Goal: Information Seeking & Learning: Learn about a topic

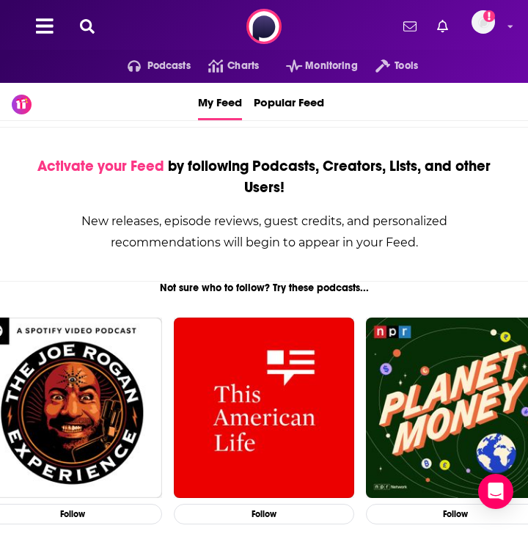
click at [92, 29] on icon at bounding box center [87, 26] width 15 height 15
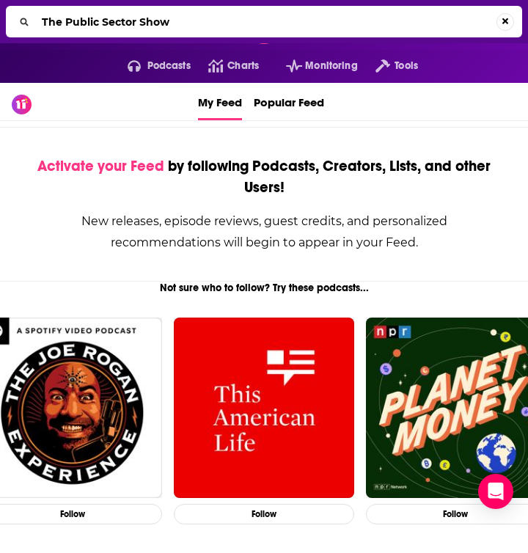
type input "The Public Sector Show"
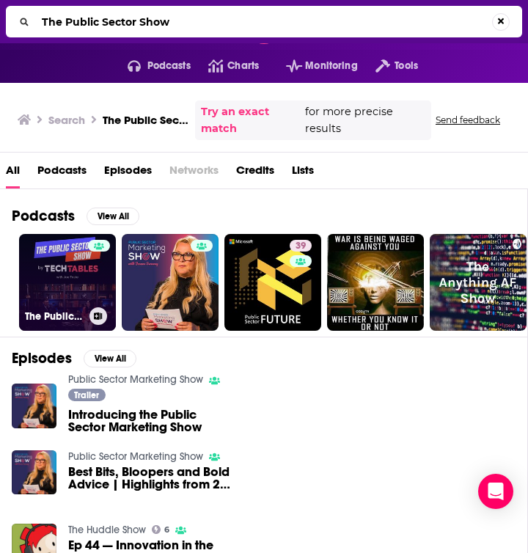
click at [61, 275] on link "The Public Sector Show by TechTables" at bounding box center [67, 282] width 97 height 97
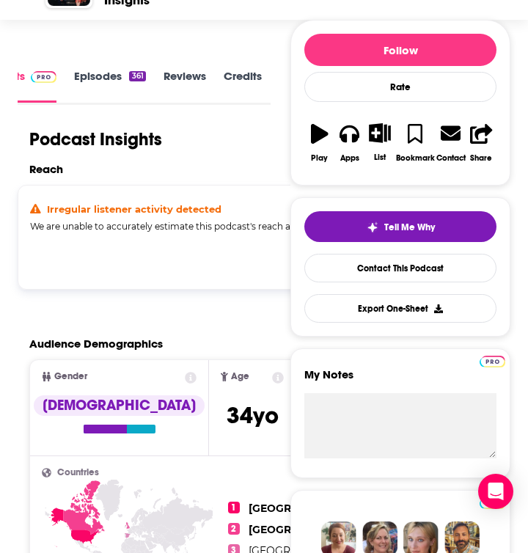
scroll to position [181, 0]
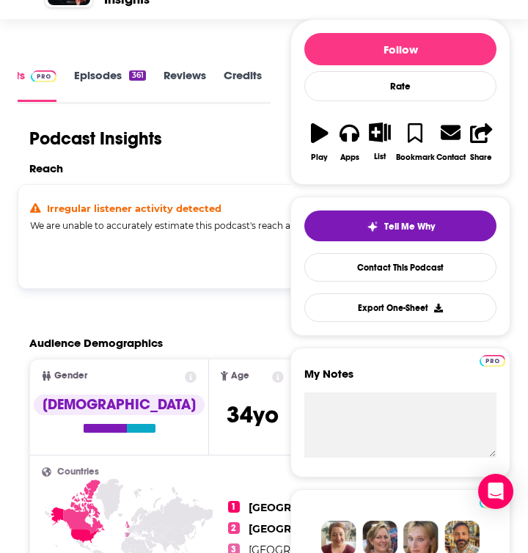
click at [303, 266] on button "Show Anyway" at bounding box center [343, 254] width 81 height 23
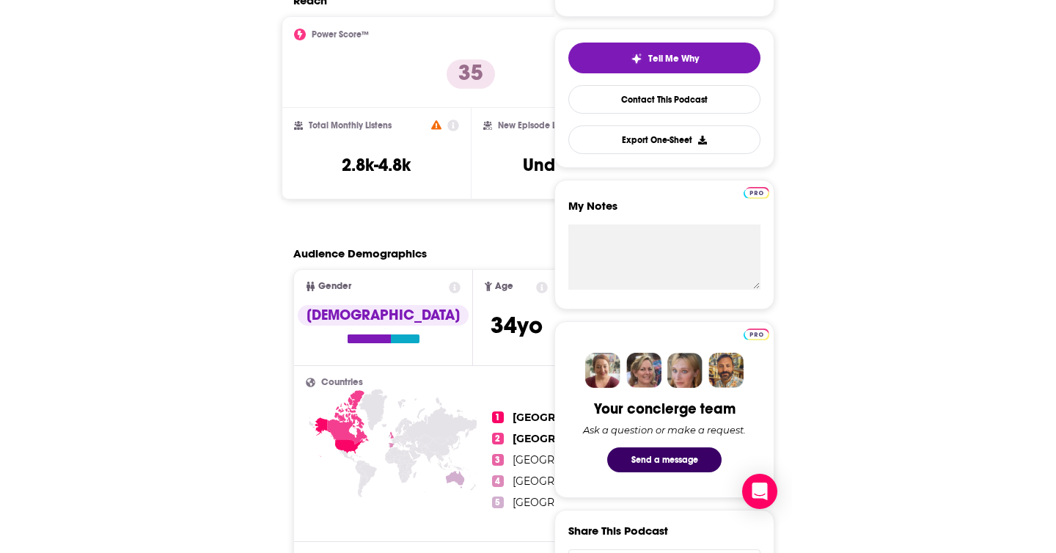
scroll to position [351, 0]
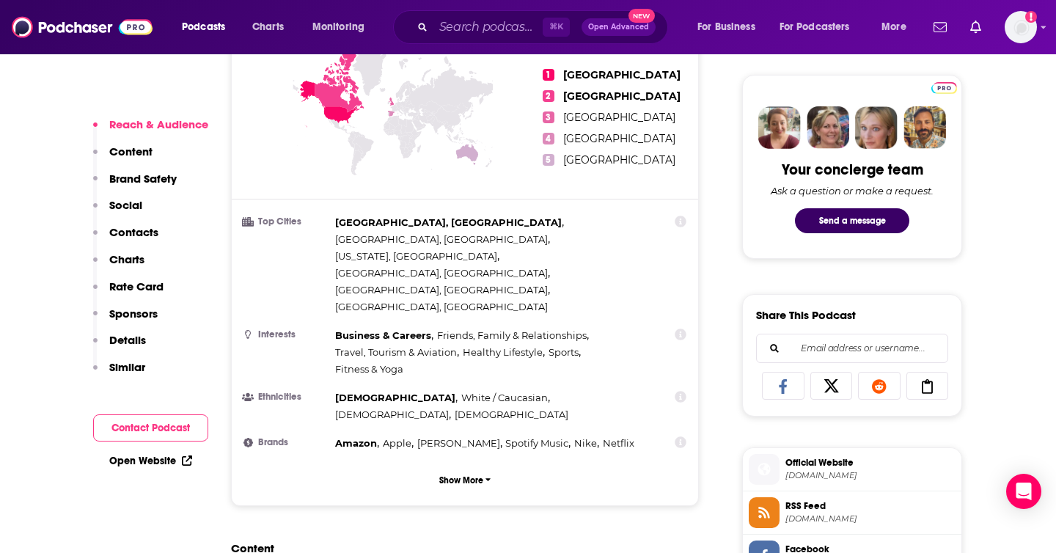
scroll to position [681, 0]
click at [135, 152] on p "Content" at bounding box center [130, 151] width 43 height 14
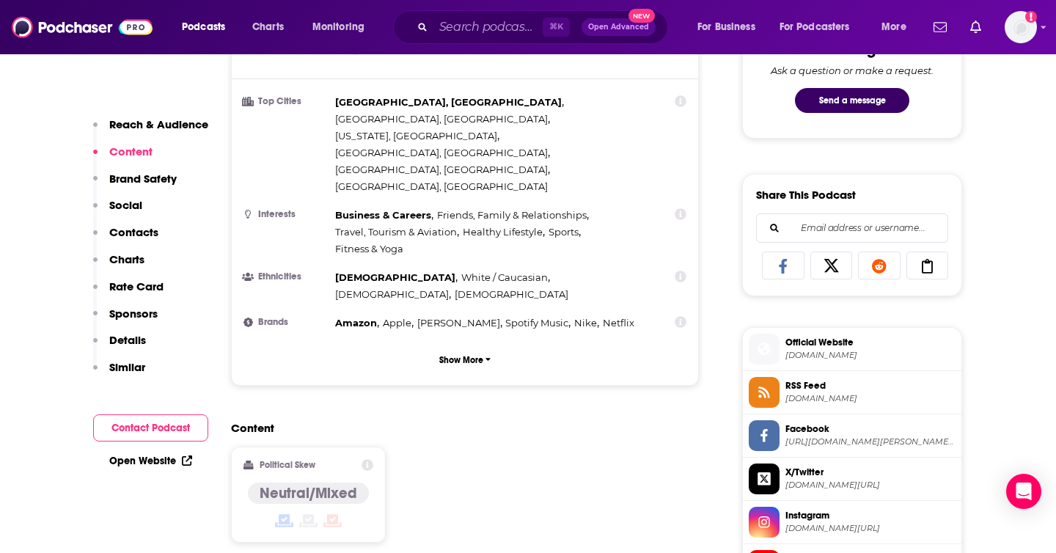
scroll to position [934, 0]
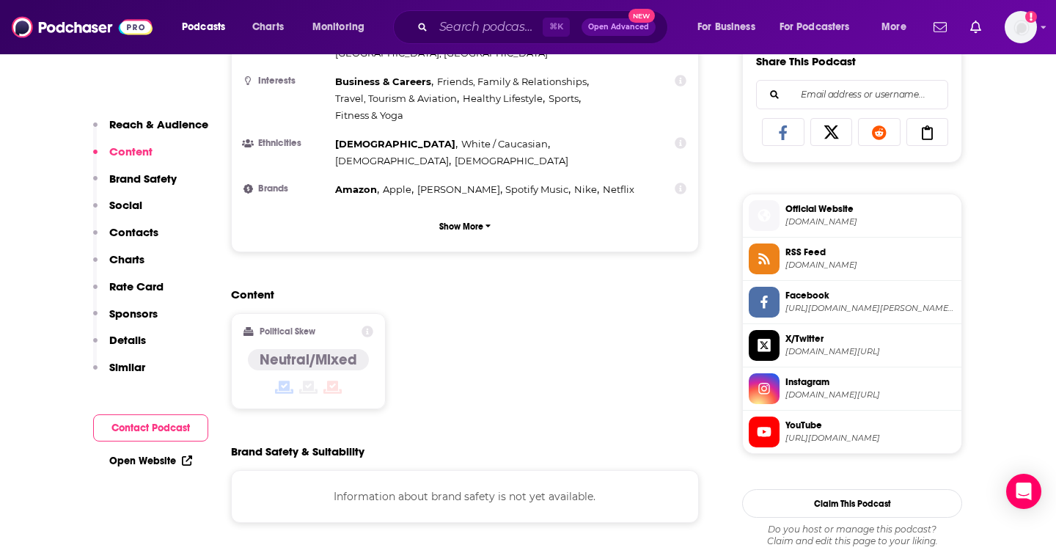
click at [137, 180] on p "Brand Safety" at bounding box center [142, 179] width 67 height 14
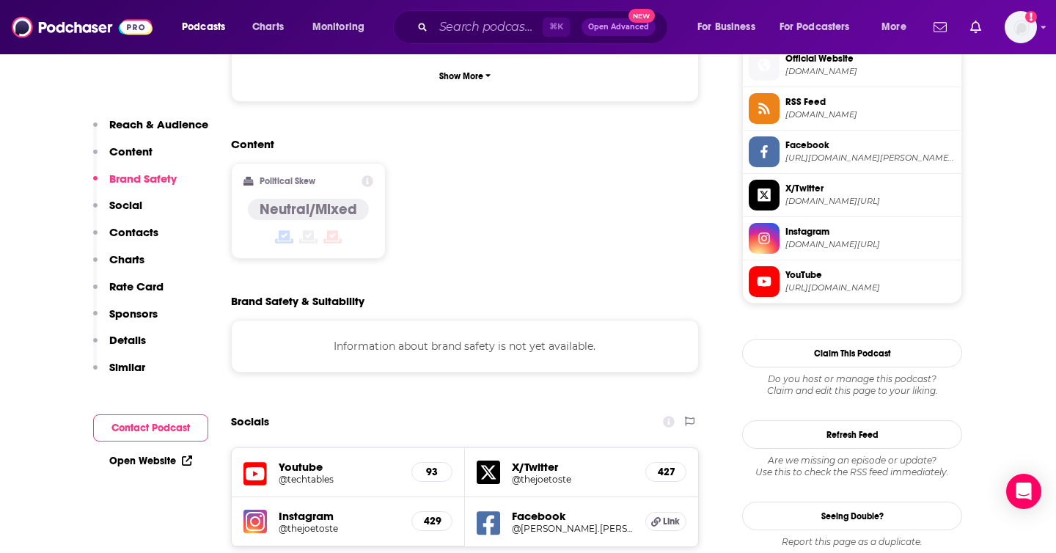
scroll to position [1091, 0]
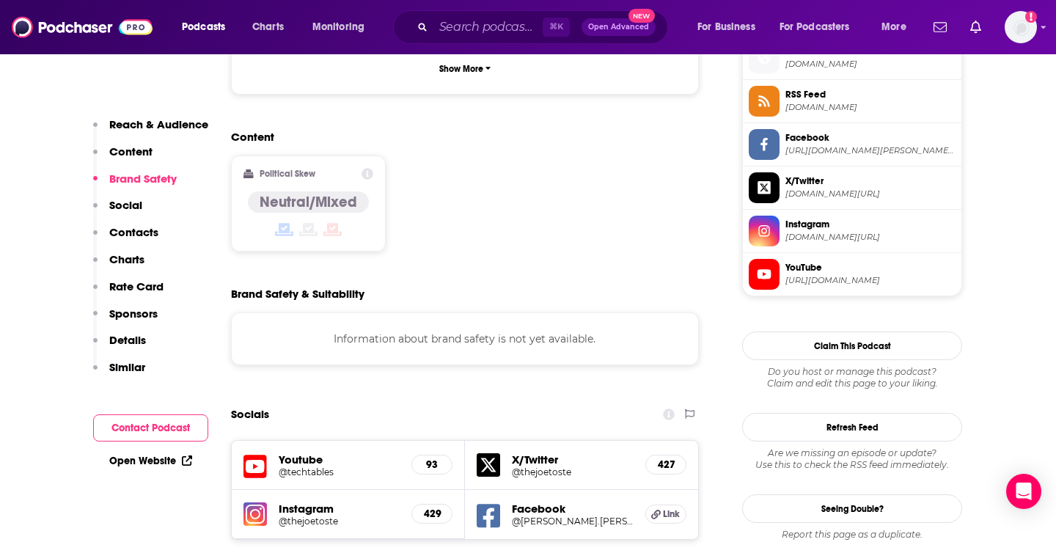
click at [126, 205] on p "Social" at bounding box center [125, 205] width 33 height 14
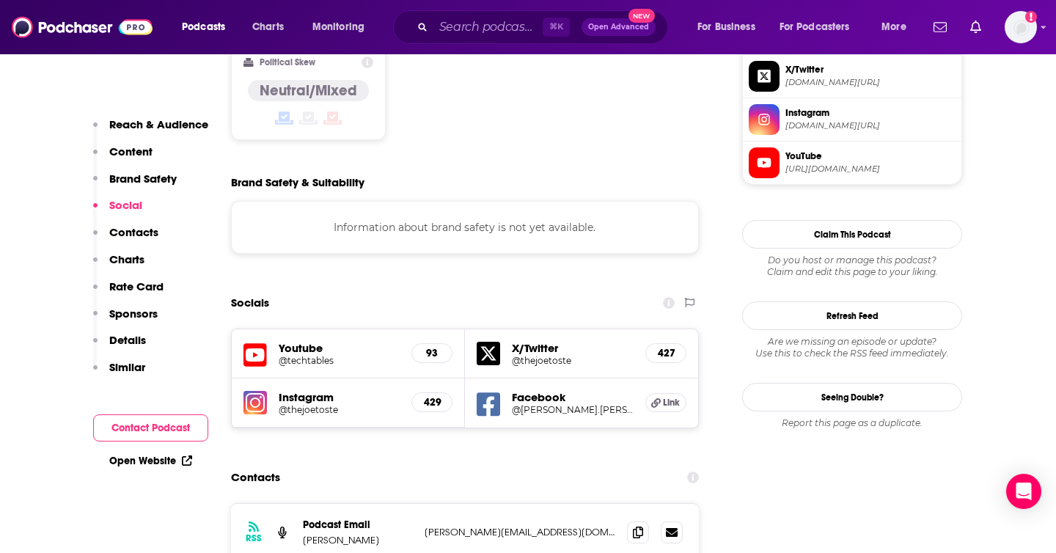
scroll to position [1205, 0]
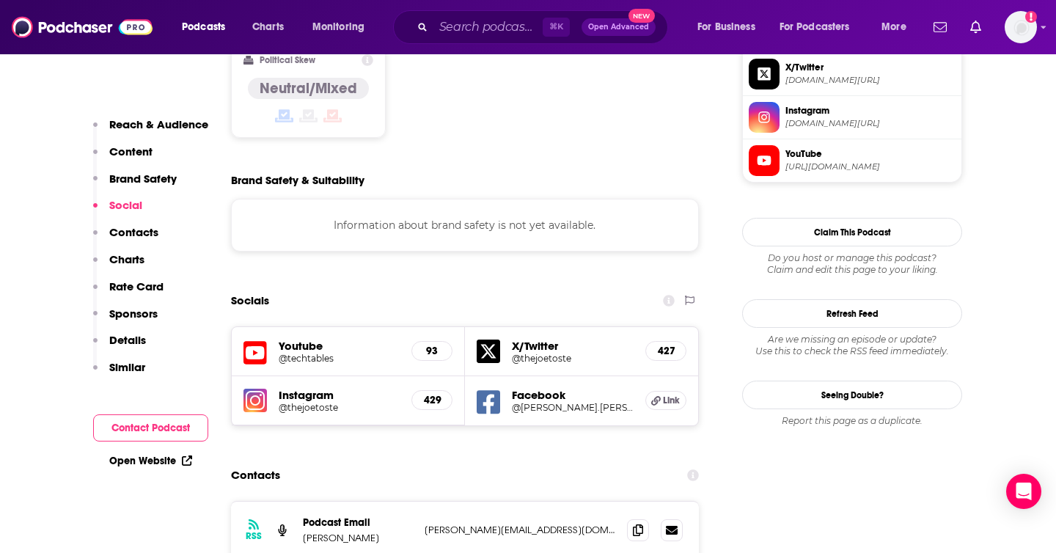
click at [428, 345] on h5 "93" at bounding box center [432, 351] width 16 height 12
click at [437, 345] on h5 "93" at bounding box center [432, 351] width 16 height 12
click at [308, 353] on h5 "@techtables" at bounding box center [339, 358] width 121 height 11
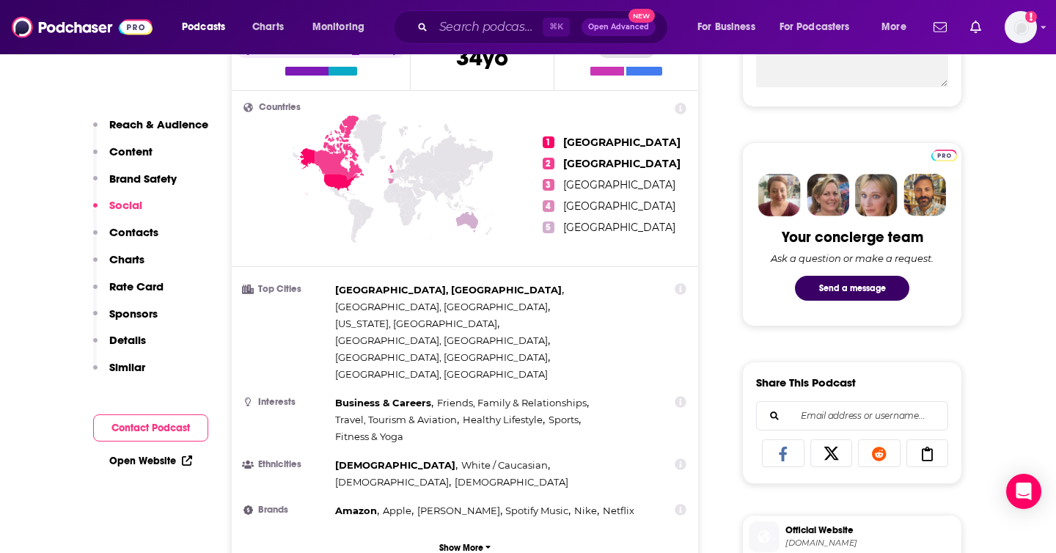
scroll to position [0, 0]
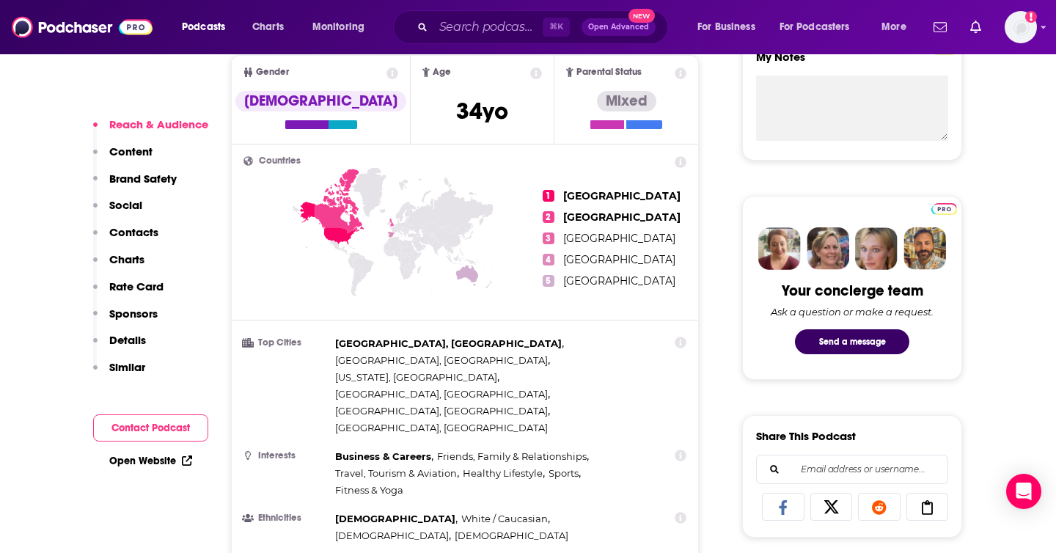
click at [138, 231] on p "Contacts" at bounding box center [133, 232] width 49 height 14
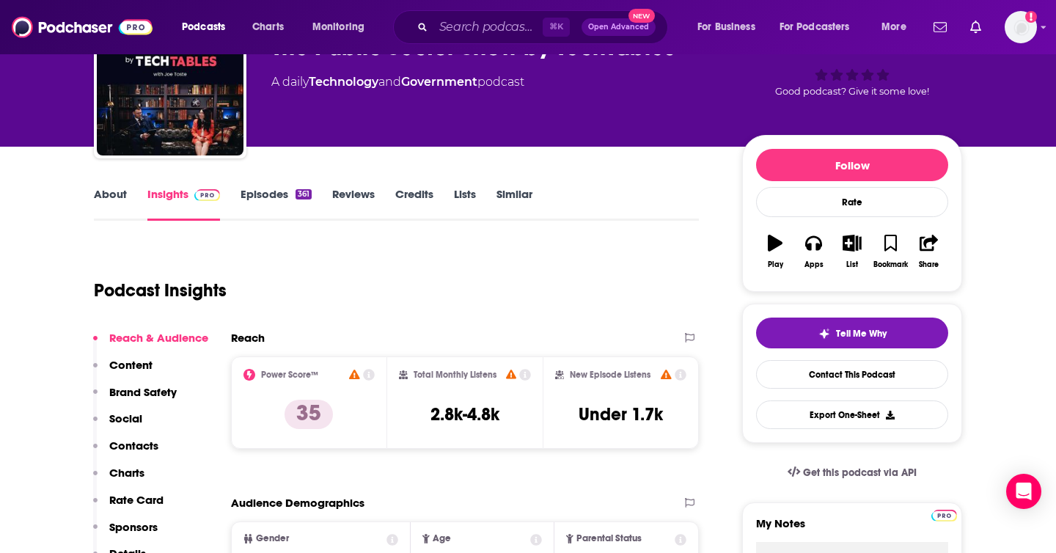
scroll to position [80, 0]
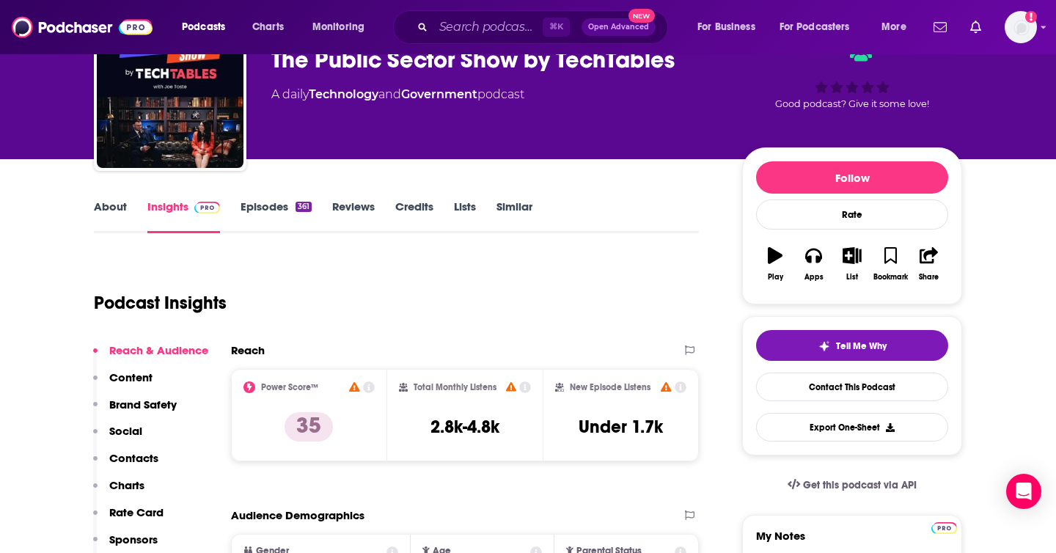
click at [352, 219] on link "Reviews" at bounding box center [353, 216] width 43 height 34
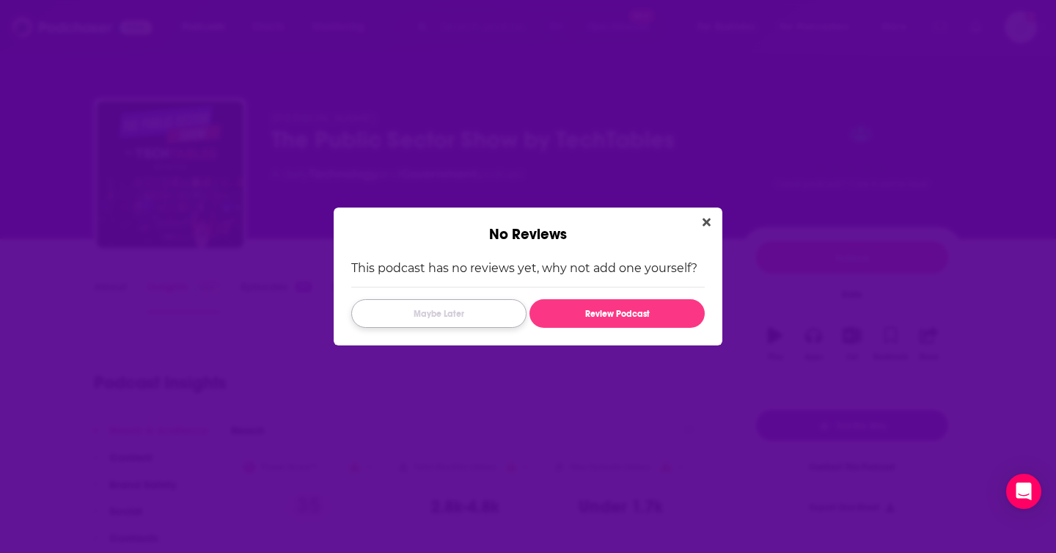
click at [463, 311] on button "Maybe Later" at bounding box center [438, 313] width 175 height 29
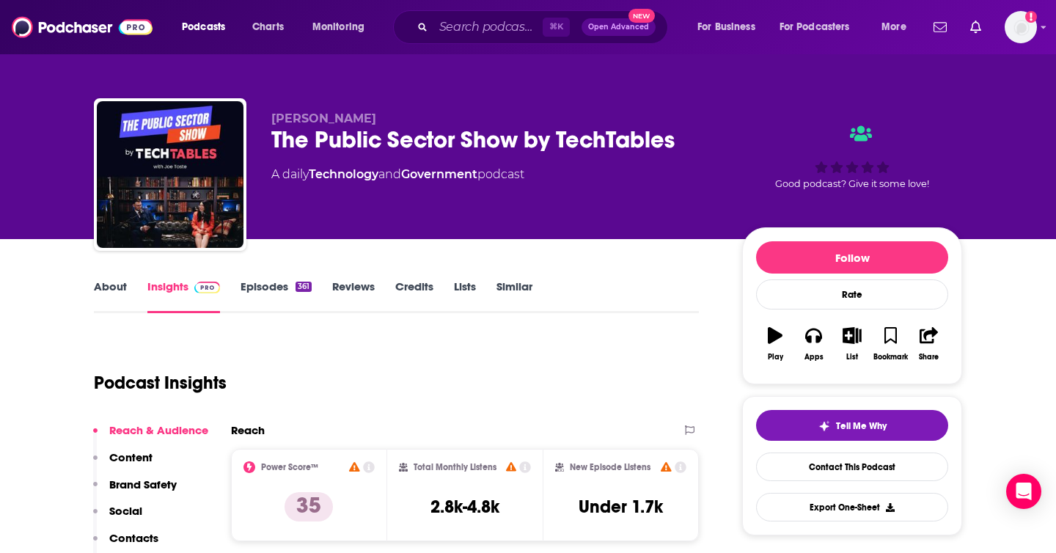
click at [270, 289] on link "Episodes 361" at bounding box center [276, 296] width 71 height 34
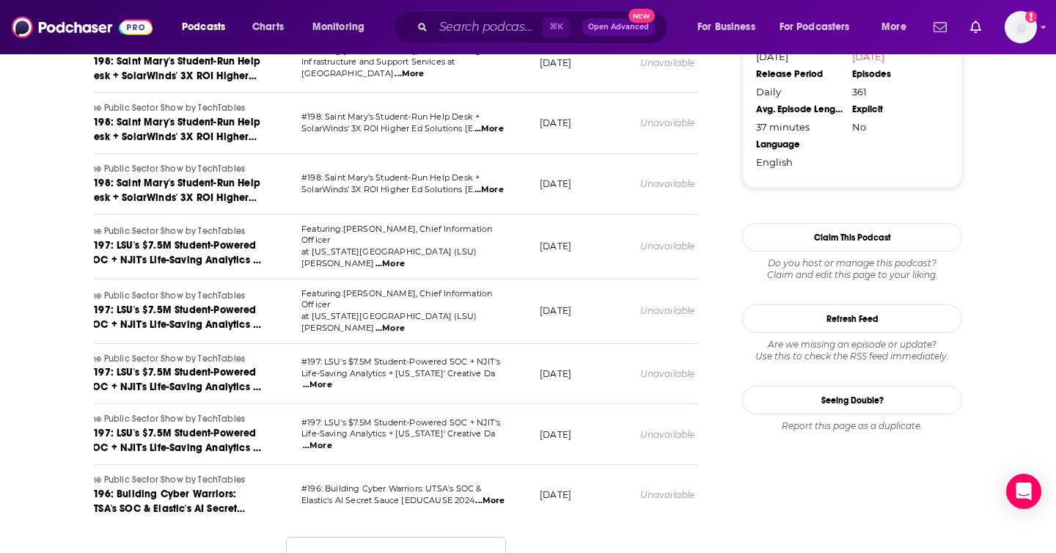
scroll to position [1649, 0]
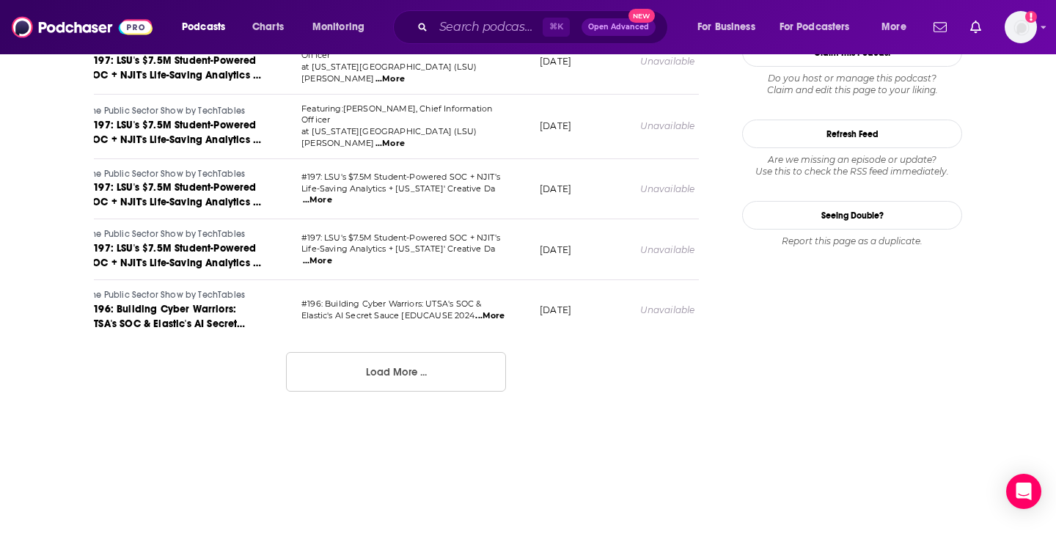
click at [379, 362] on button "Load More ..." at bounding box center [396, 372] width 220 height 40
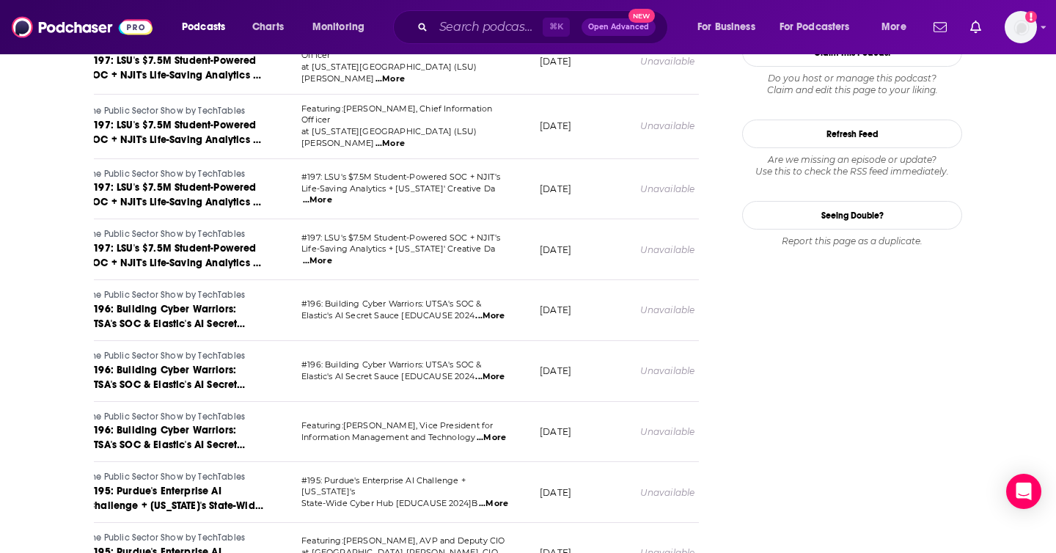
scroll to position [3014, 0]
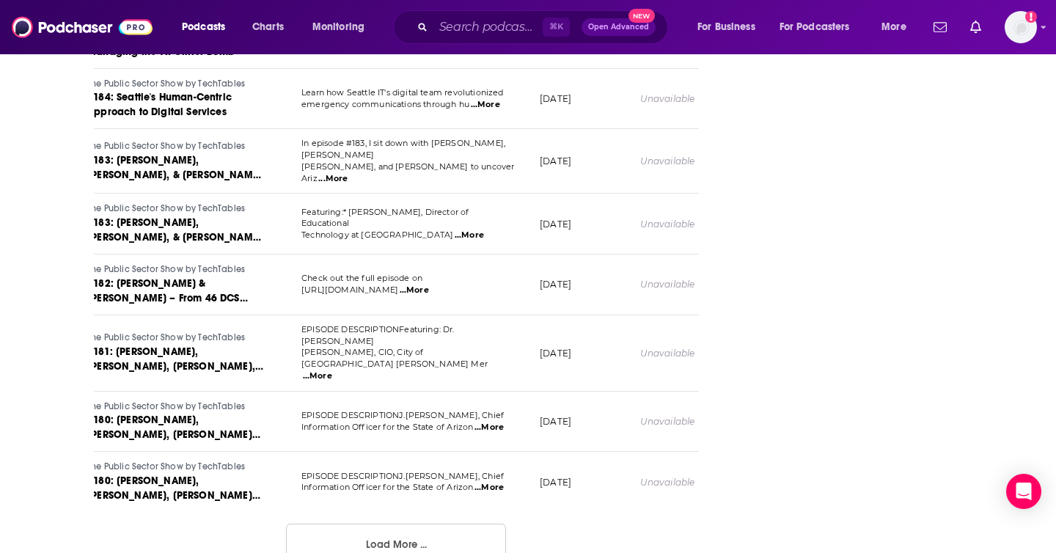
click at [406, 524] on button "Load More ..." at bounding box center [396, 544] width 220 height 40
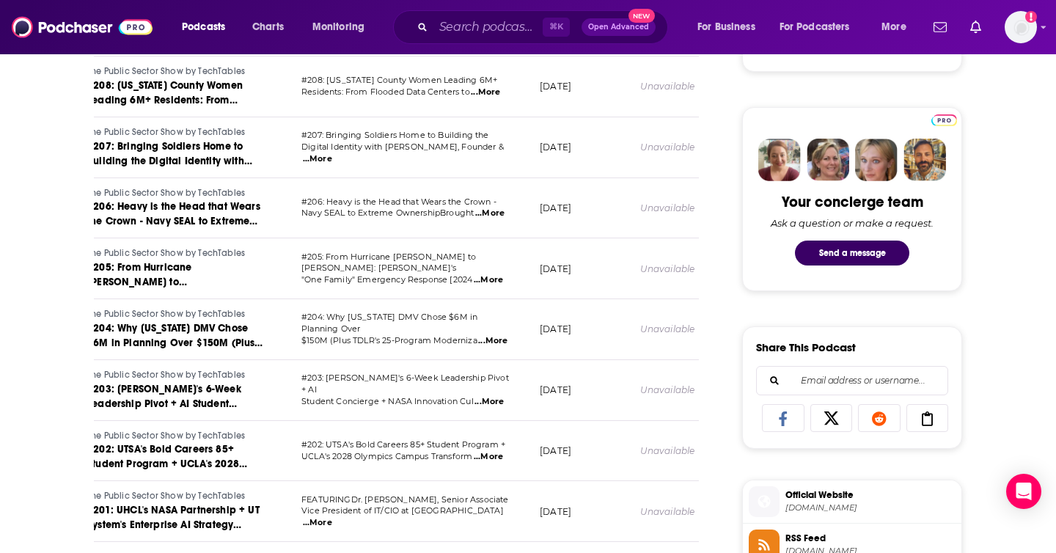
scroll to position [0, 0]
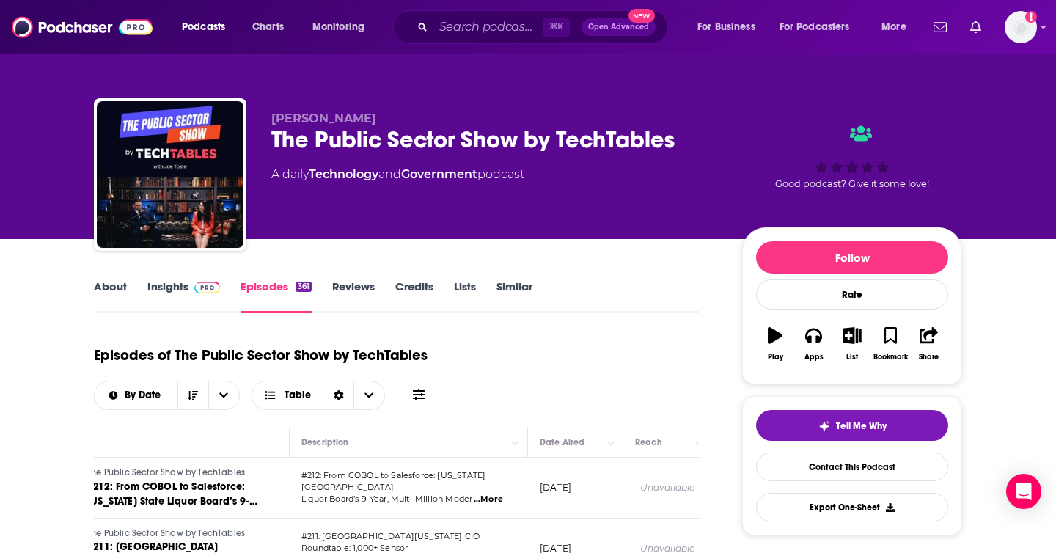
click at [115, 290] on link "About" at bounding box center [110, 296] width 33 height 34
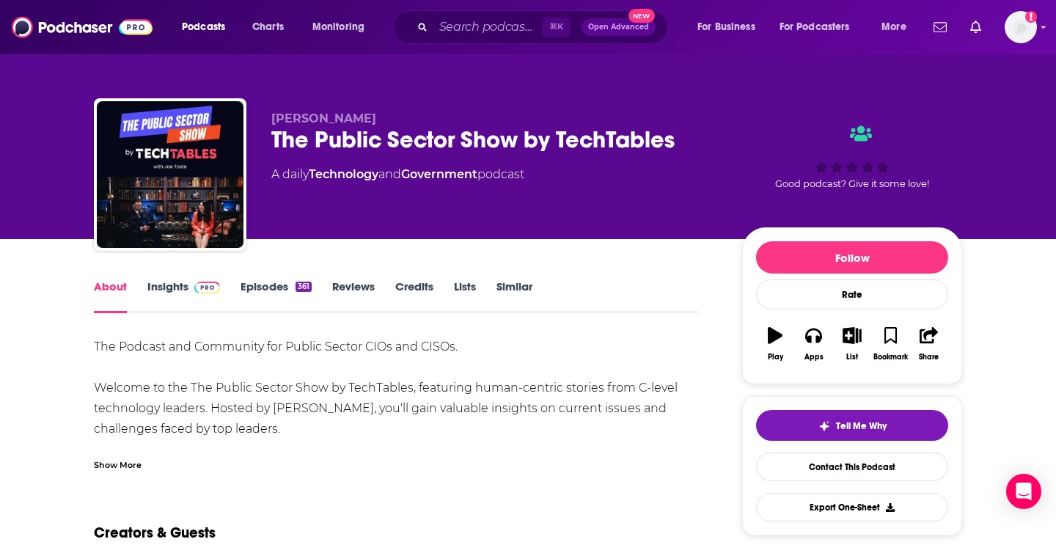
click at [125, 465] on div "Show More" at bounding box center [118, 464] width 48 height 14
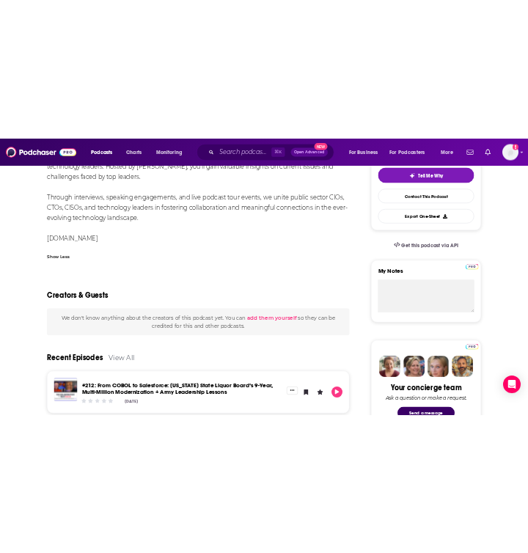
scroll to position [352, 0]
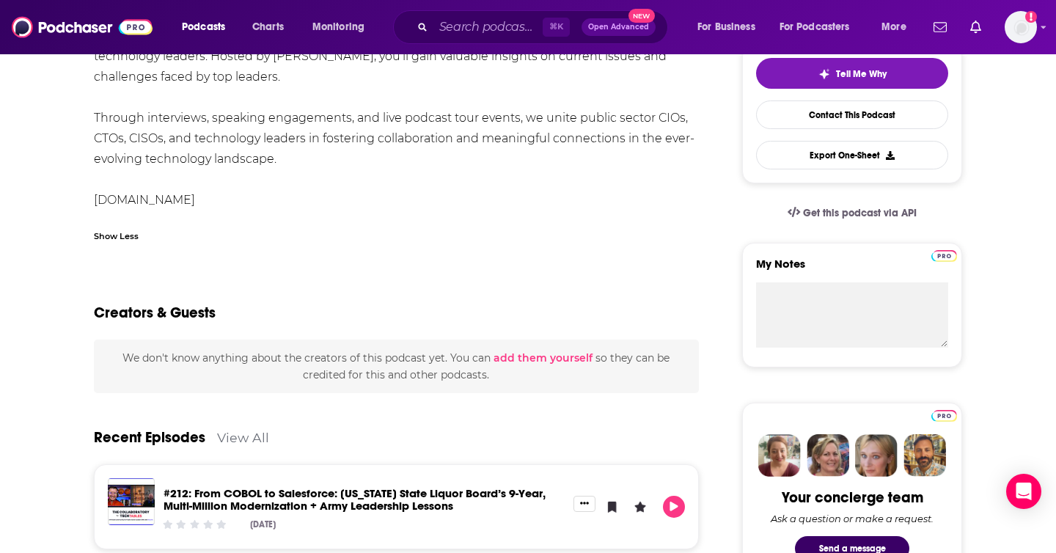
click at [147, 202] on div "The Podcast and Community for Public Sector CIOs and CISOs. Welcome to the The …" at bounding box center [396, 98] width 605 height 226
copy div "[DOMAIN_NAME]"
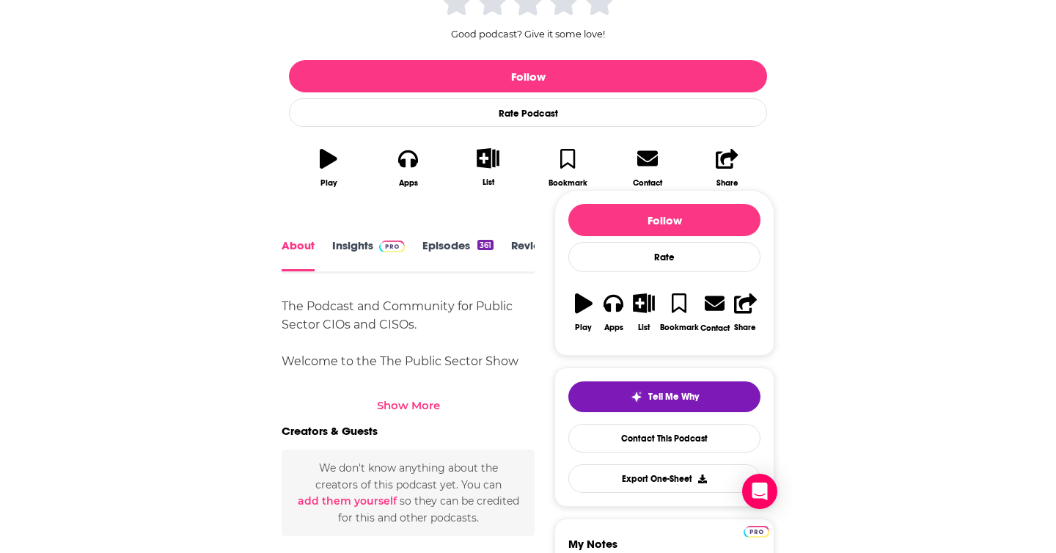
scroll to position [0, 0]
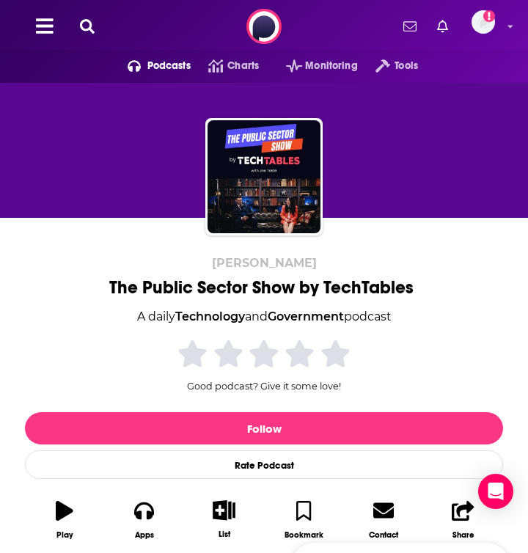
click at [92, 20] on icon at bounding box center [87, 26] width 15 height 15
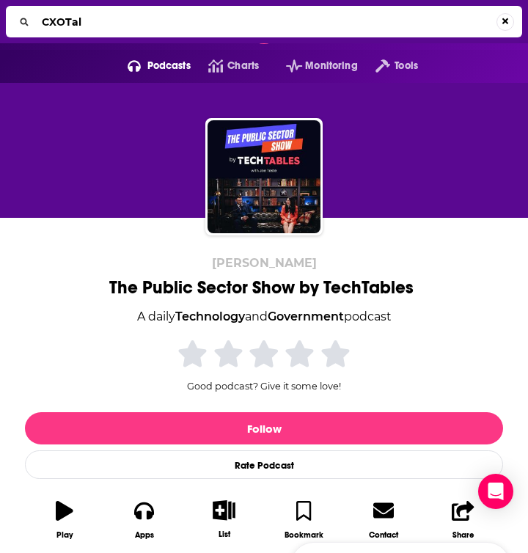
type input "CXOTalk"
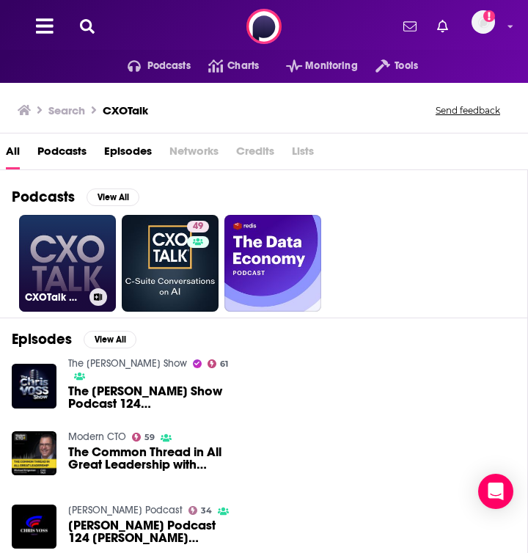
click at [33, 244] on link "CXOTalk CIO" at bounding box center [67, 263] width 97 height 97
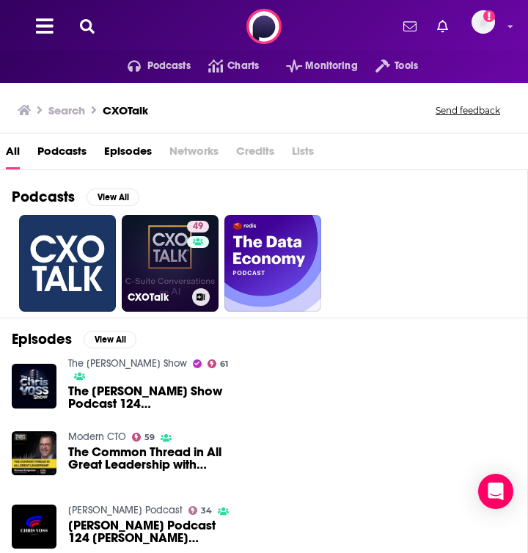
click at [156, 238] on link "49 CXOTalk" at bounding box center [170, 263] width 97 height 97
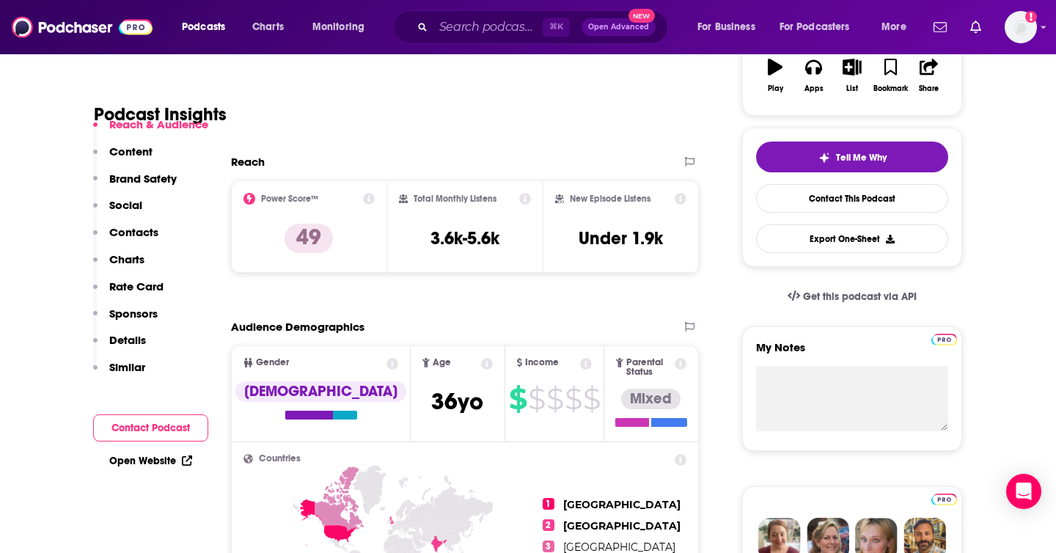
scroll to position [299, 0]
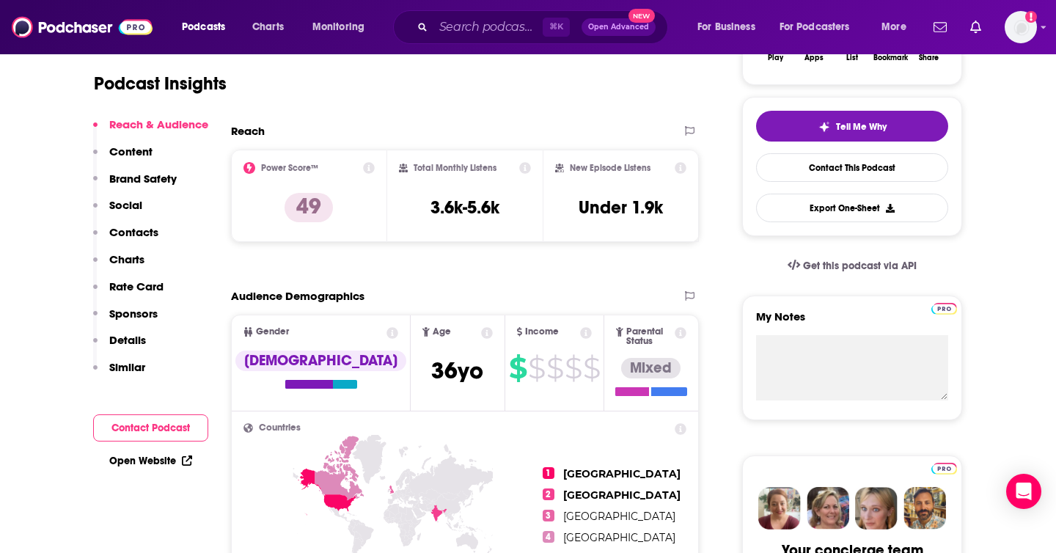
click at [367, 168] on icon at bounding box center [369, 168] width 12 height 12
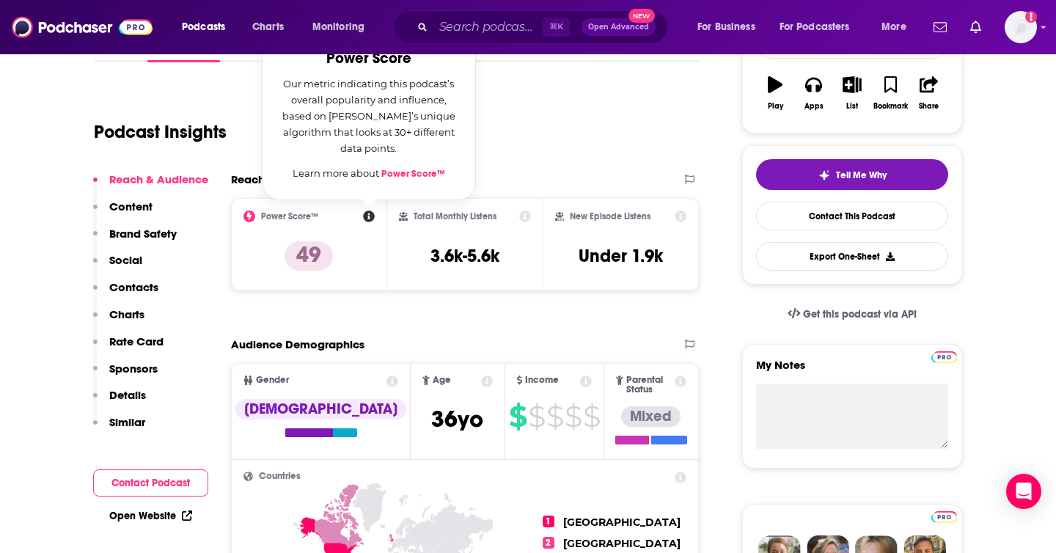
scroll to position [246, 0]
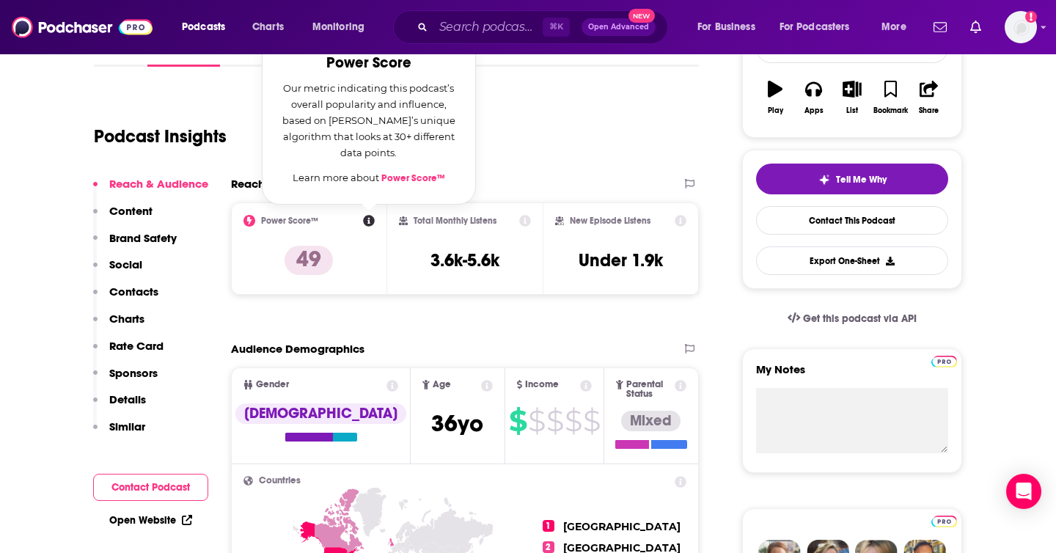
click at [365, 278] on div "Power Score™ Power Score Our metric indicating this podcast’s overall popularit…" at bounding box center [308, 248] width 131 height 67
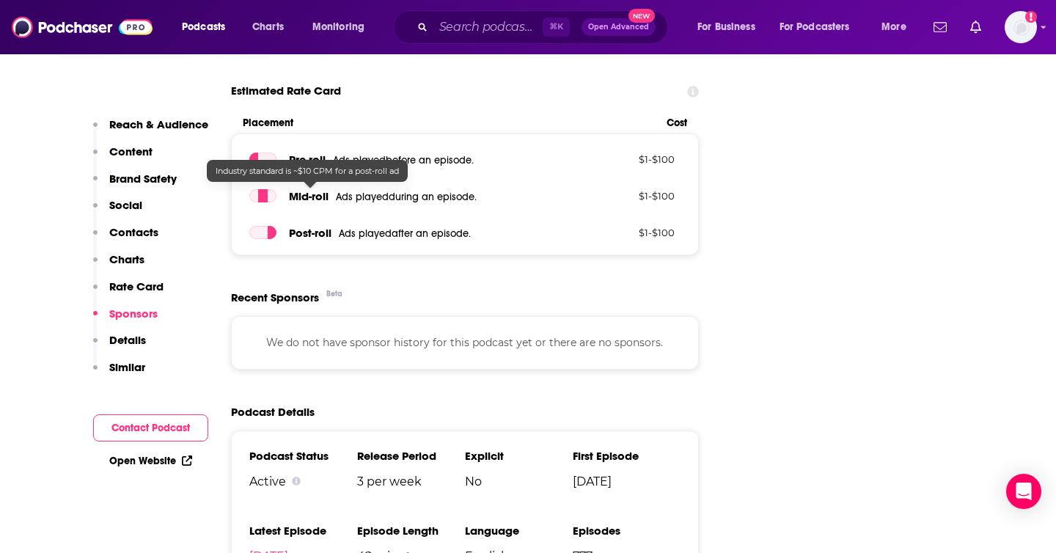
scroll to position [1926, 0]
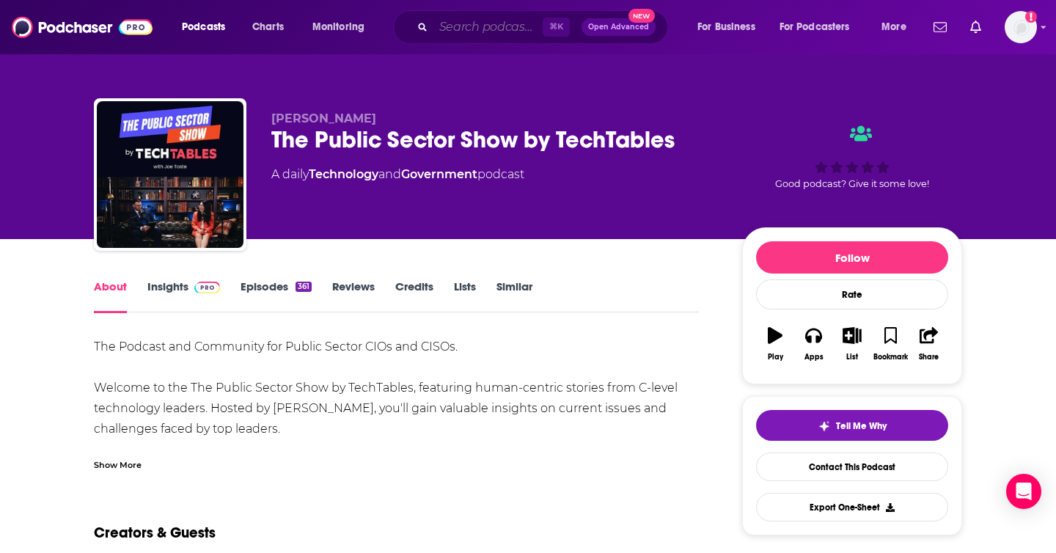
click at [478, 27] on input "Search podcasts, credits, & more..." at bounding box center [487, 26] width 109 height 23
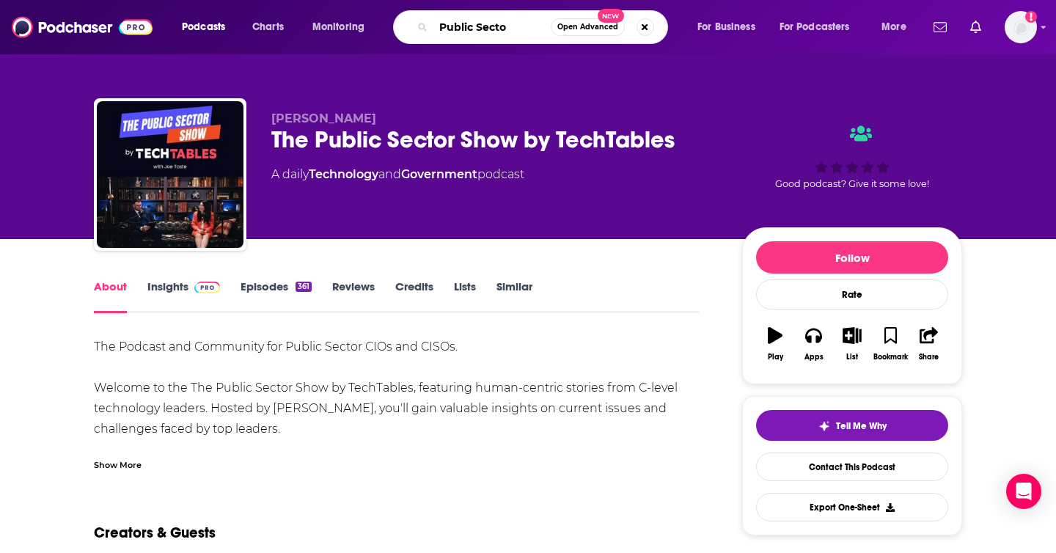
type input "Public Sector"
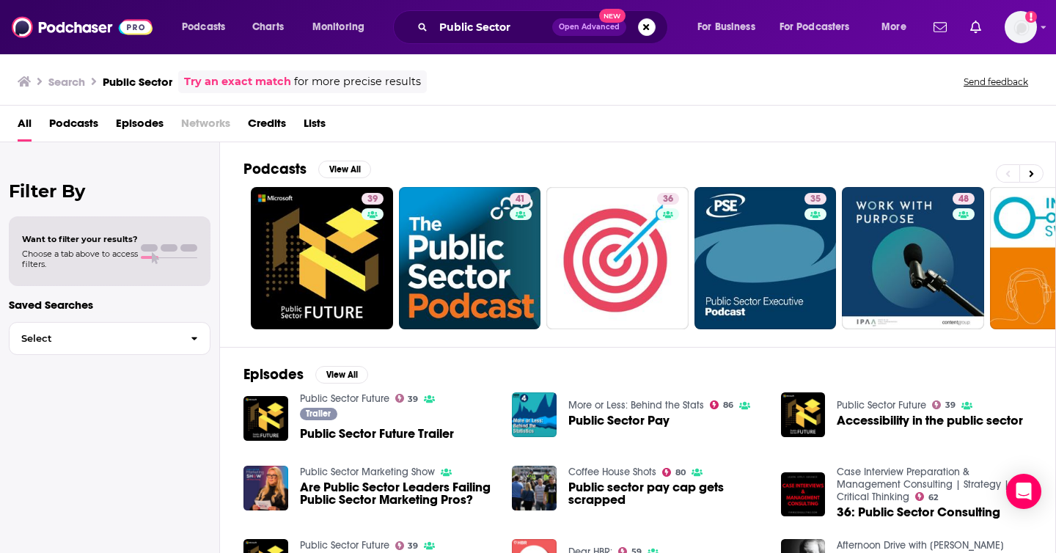
click at [527, 125] on div "All Podcasts Episodes Networks Credits Lists" at bounding box center [531, 126] width 1027 height 30
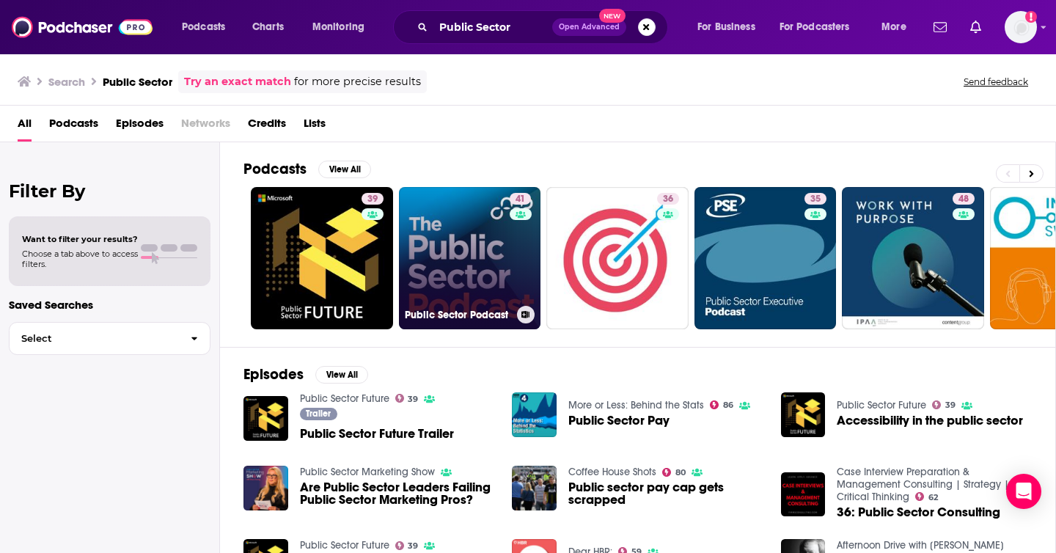
click at [456, 276] on link "41 Public Sector Podcast" at bounding box center [470, 258] width 142 height 142
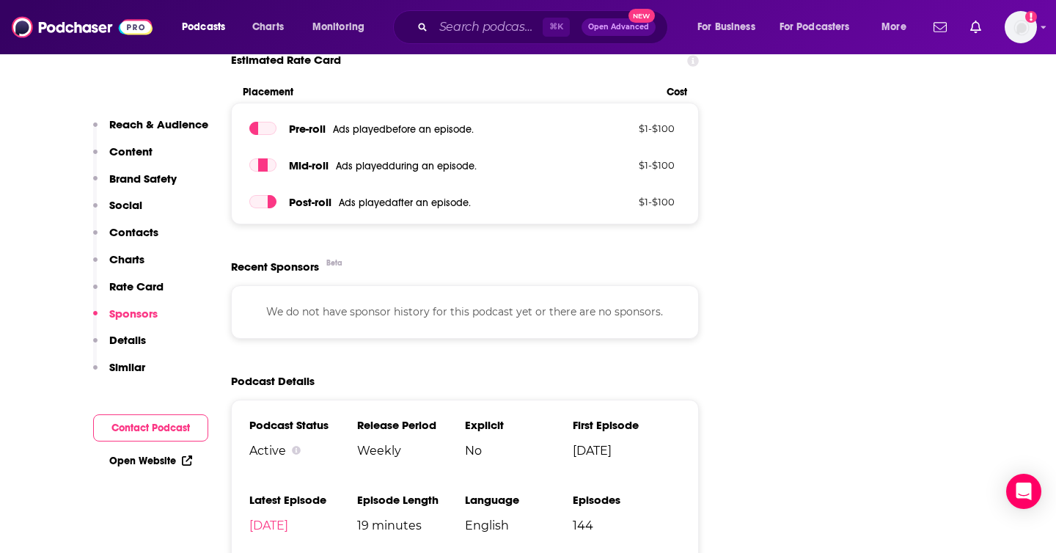
scroll to position [1410, 0]
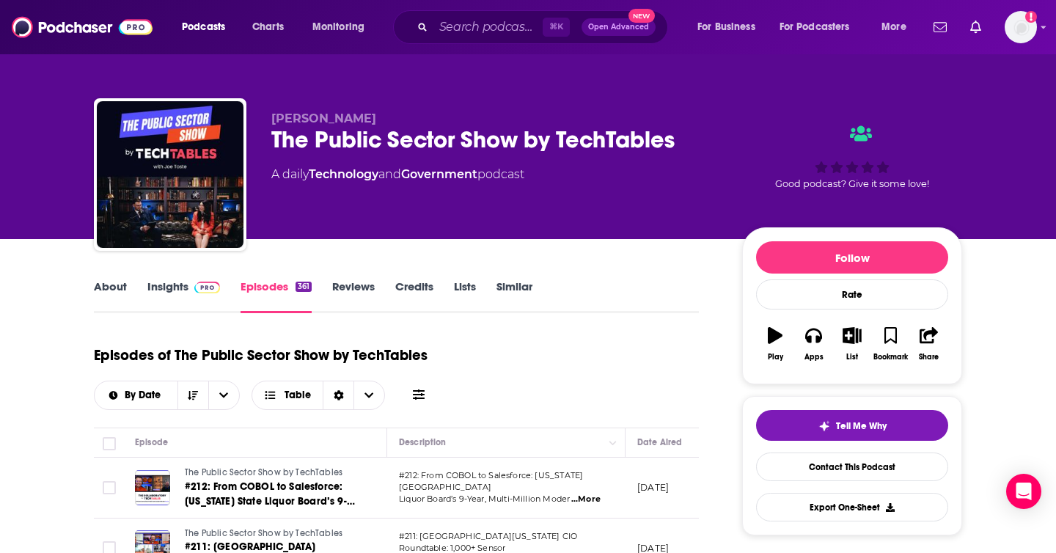
click at [116, 295] on link "About" at bounding box center [110, 296] width 33 height 34
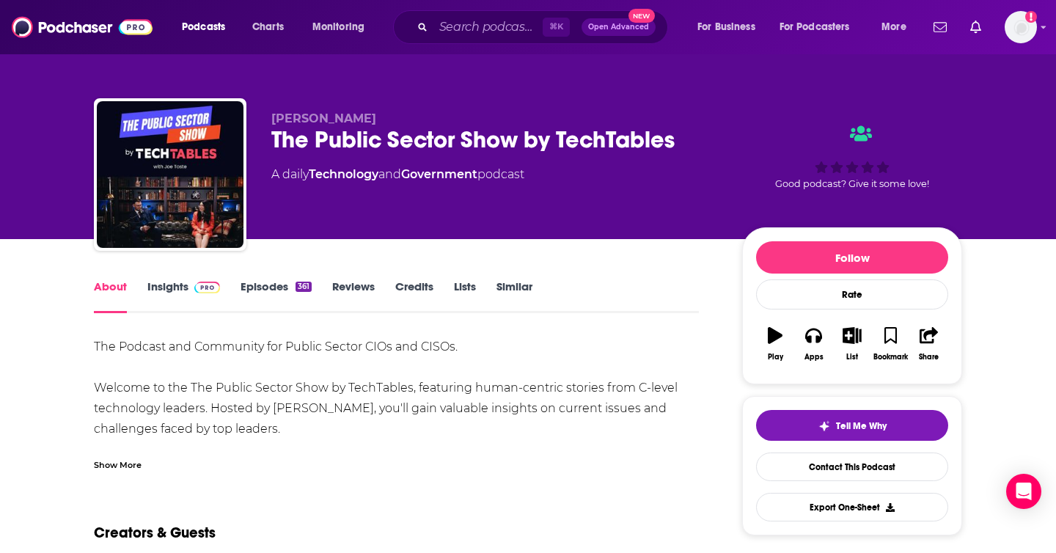
click at [369, 288] on link "Reviews" at bounding box center [353, 296] width 43 height 34
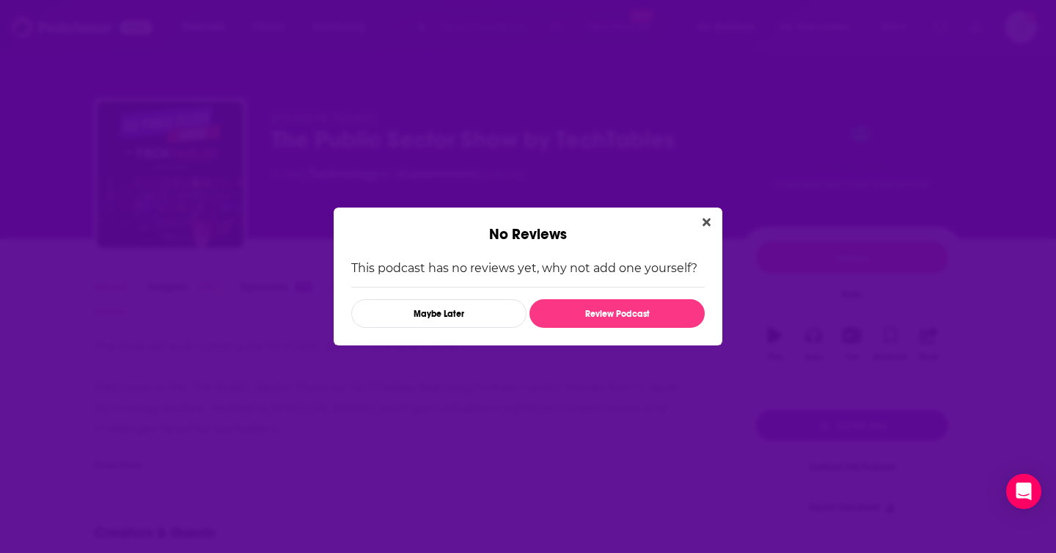
click at [308, 173] on div "No Reviews This podcast has no reviews yet, why not add one yourself? Maybe Lat…" at bounding box center [528, 276] width 1056 height 553
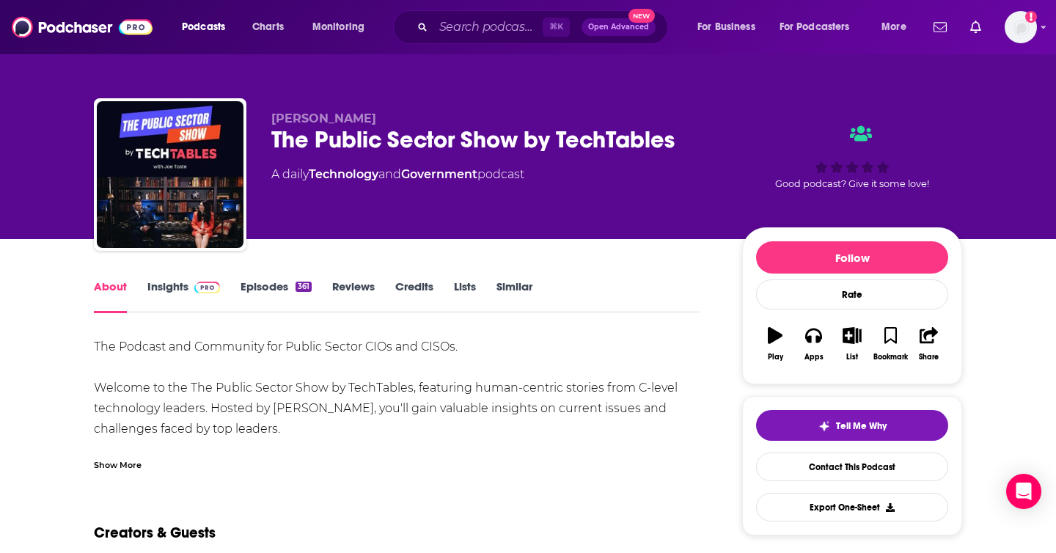
click at [151, 290] on link "Insights" at bounding box center [183, 296] width 73 height 34
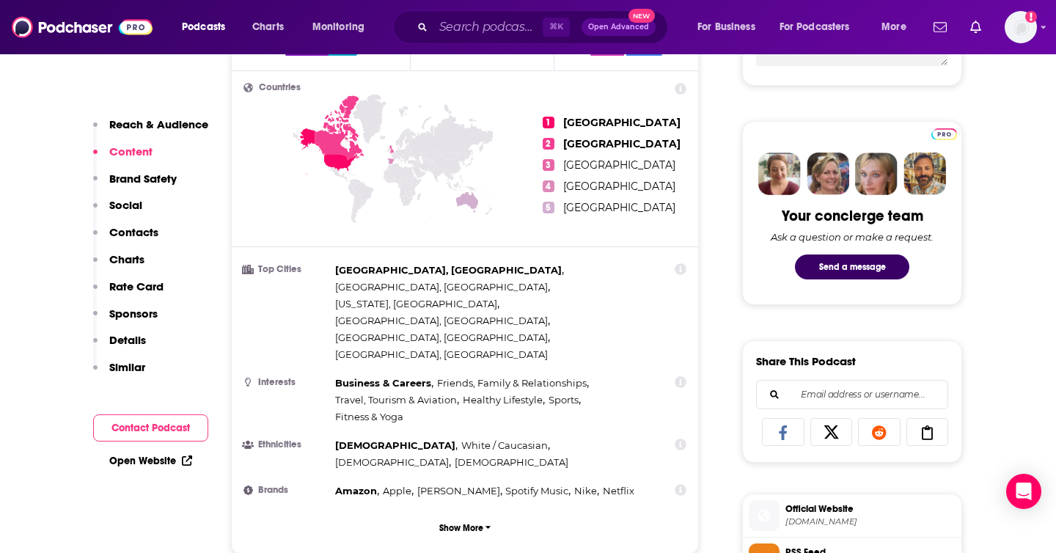
scroll to position [614, 0]
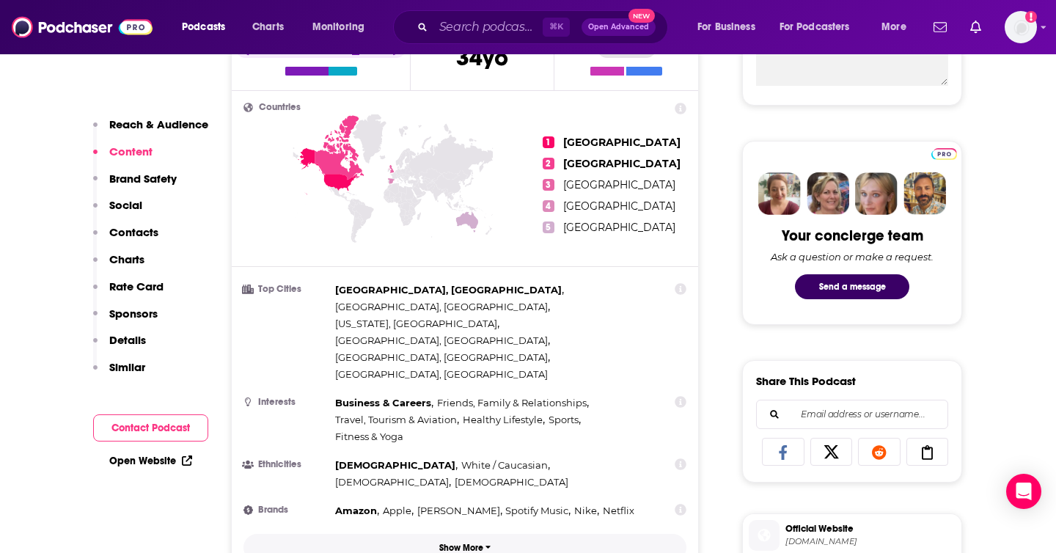
click at [474, 543] on p "Show More" at bounding box center [461, 548] width 44 height 10
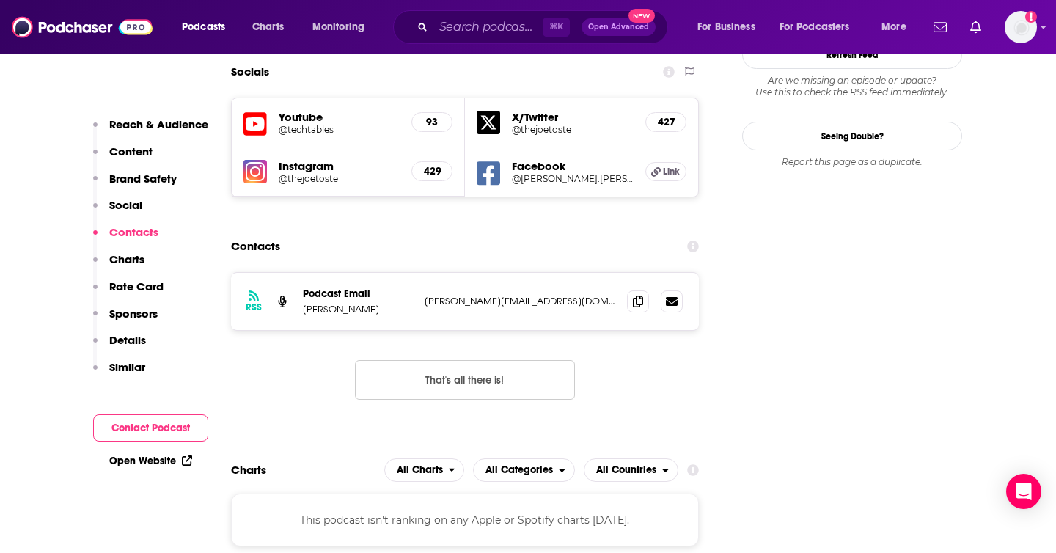
scroll to position [1465, 0]
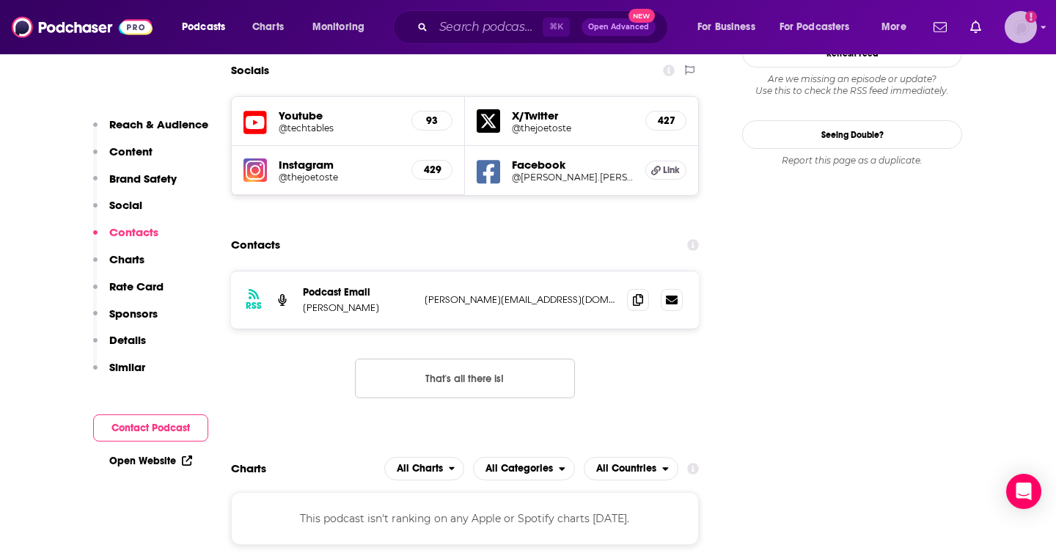
click at [527, 23] on img "Logged in as TrevorC" at bounding box center [1021, 27] width 32 height 32
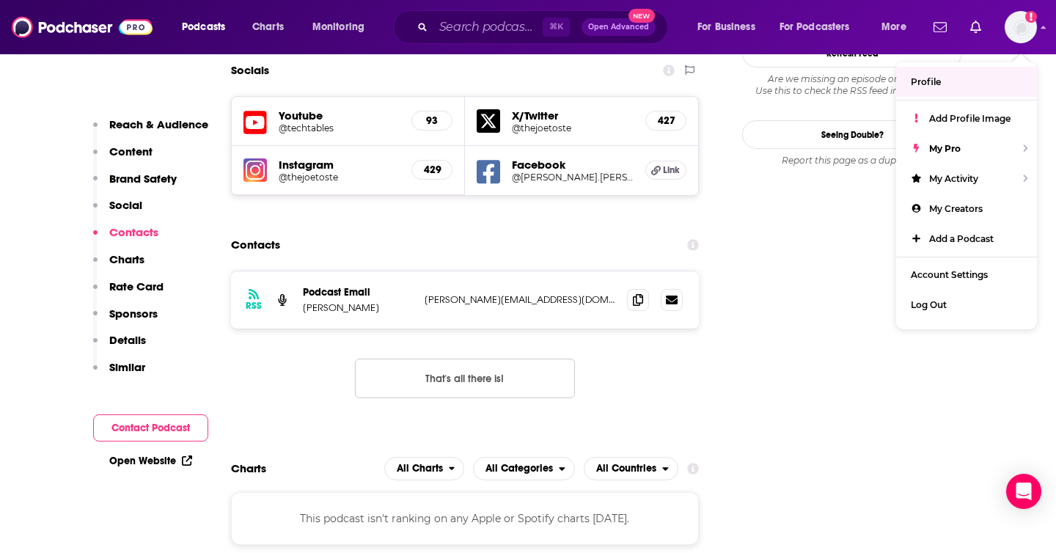
click at [310, 296] on div "RSS Podcast Email [PERSON_NAME] [PERSON_NAME][EMAIL_ADDRESS][DOMAIN_NAME] [PERS…" at bounding box center [465, 346] width 468 height 151
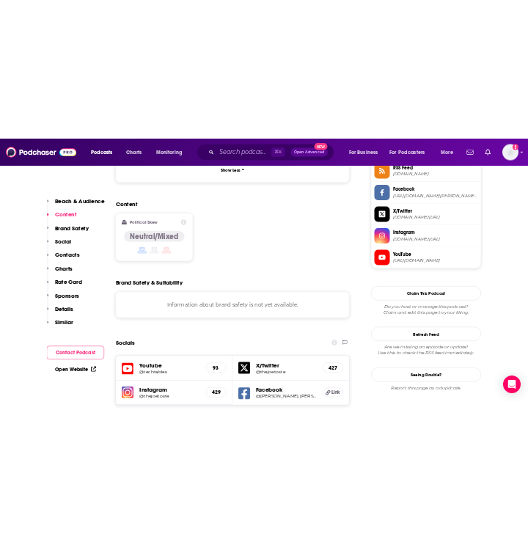
scroll to position [0, 0]
